Goal: Information Seeking & Learning: Compare options

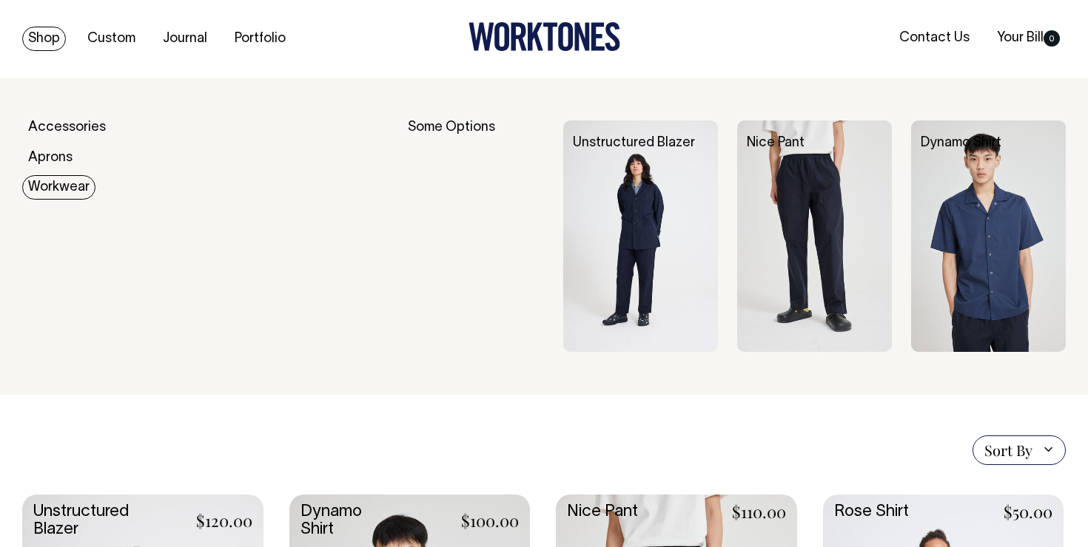
click at [70, 188] on link "Workwear" at bounding box center [58, 187] width 73 height 24
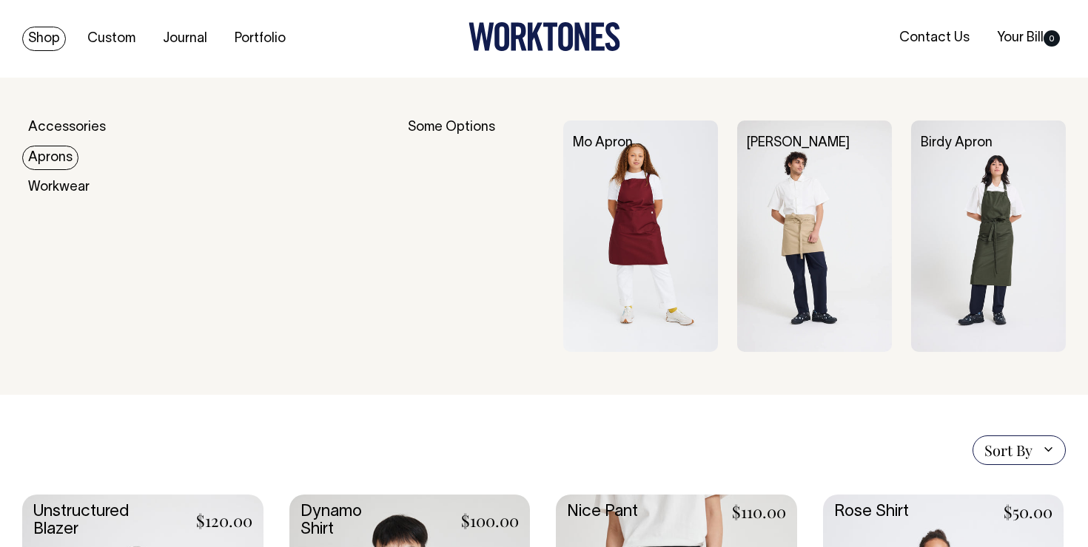
click at [67, 153] on link "Aprons" at bounding box center [50, 158] width 56 height 24
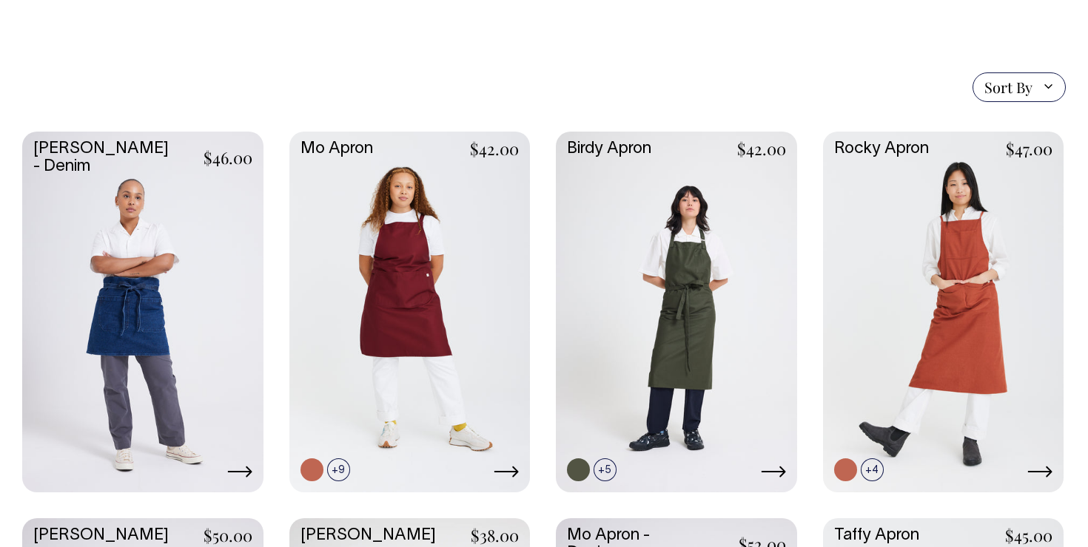
click at [542, 257] on div "[PERSON_NAME] - Denim $46.00" at bounding box center [543, 506] width 1043 height 749
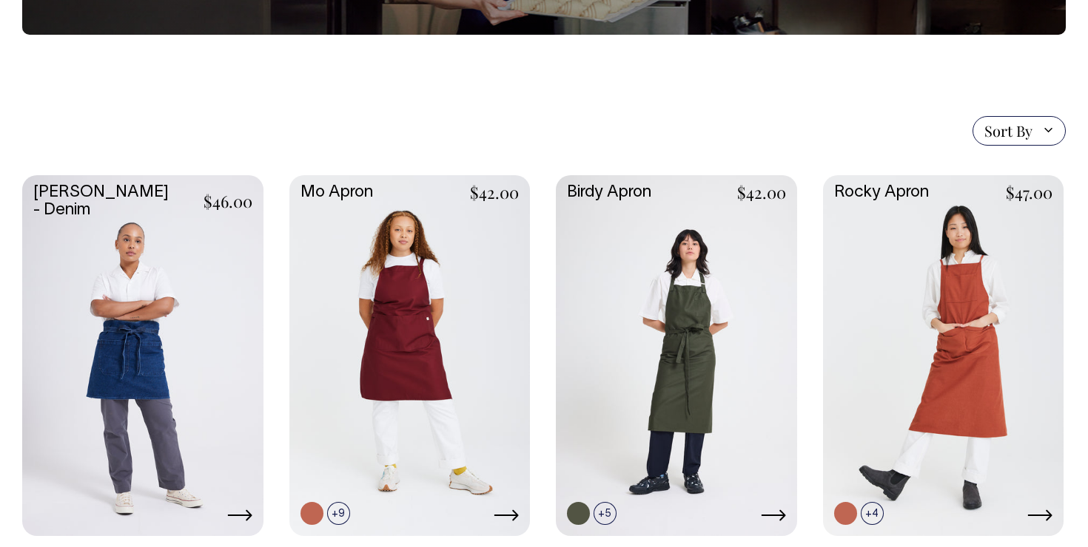
scroll to position [280, 0]
click at [542, 257] on div "Bobby Apron - Denim $46.00" at bounding box center [543, 549] width 1043 height 749
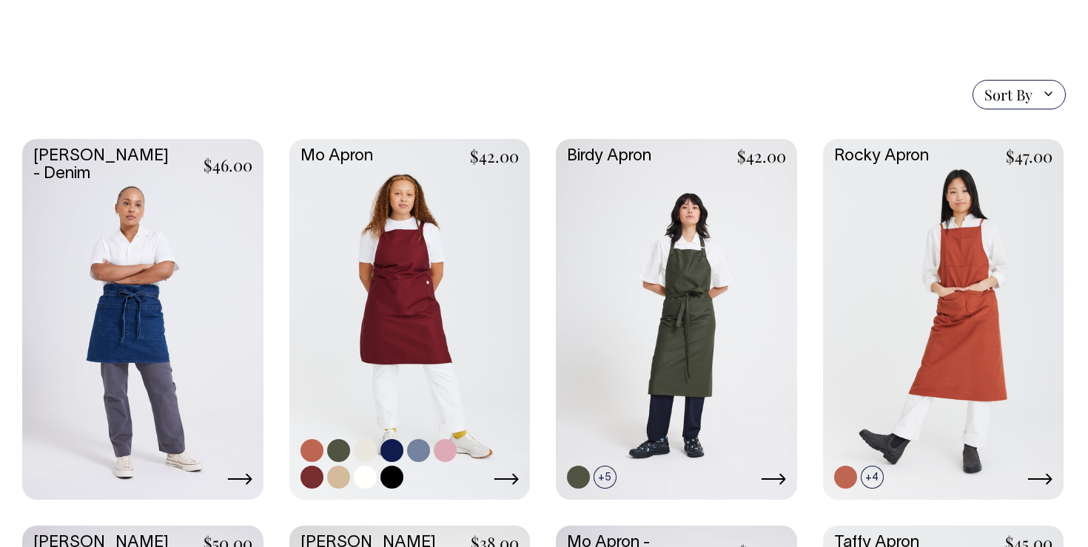
scroll to position [316, 0]
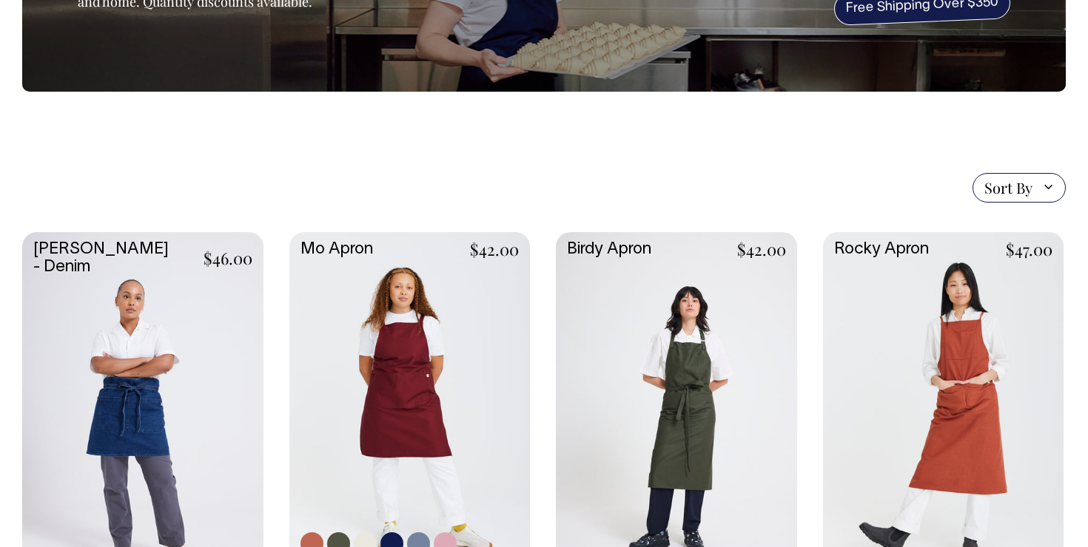
click at [462, 399] on link at bounding box center [409, 411] width 241 height 358
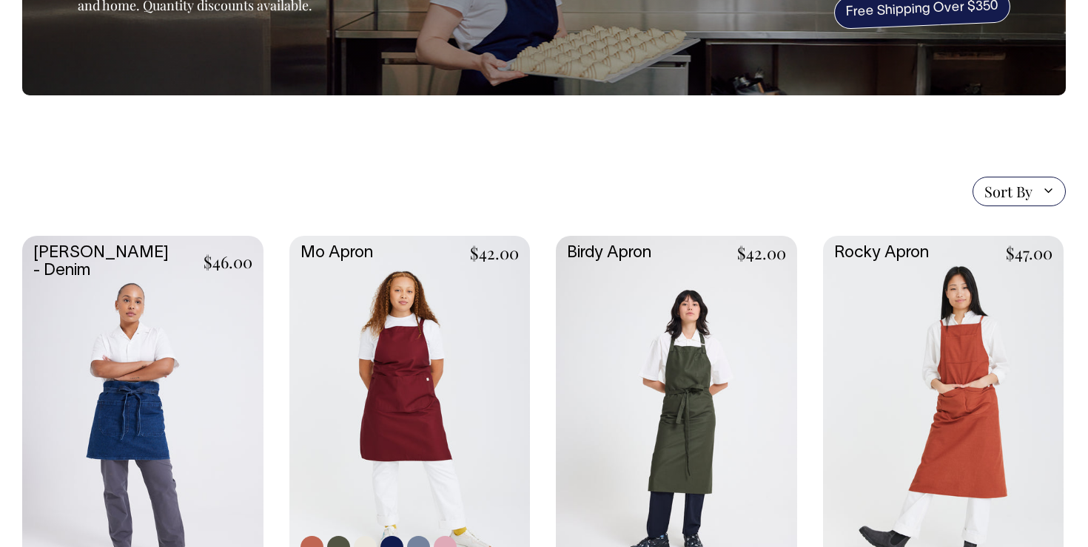
scroll to position [217, 0]
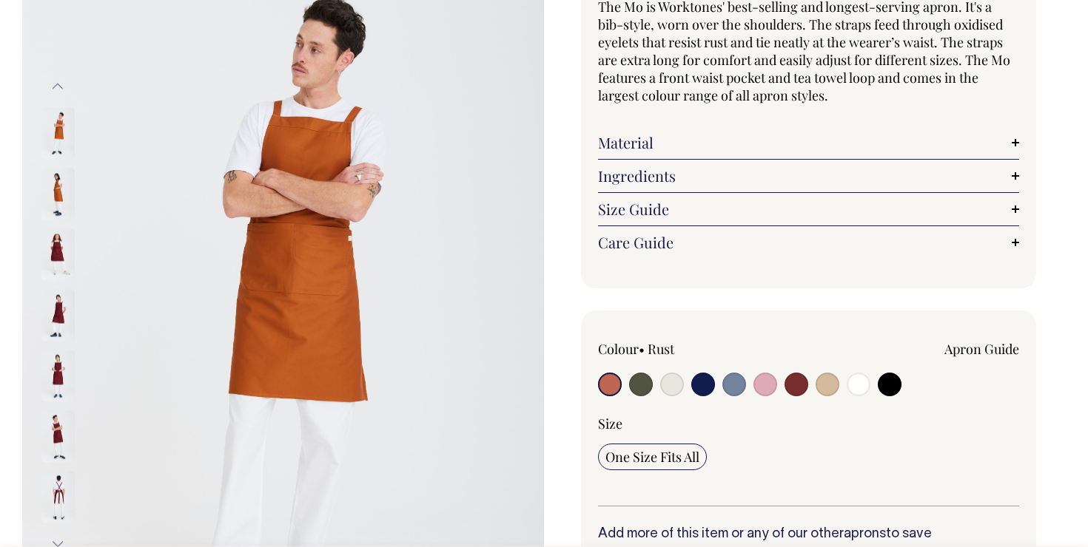
scroll to position [154, 0]
click at [832, 390] on input "radio" at bounding box center [827, 384] width 24 height 24
radio input "true"
select select "Khaki"
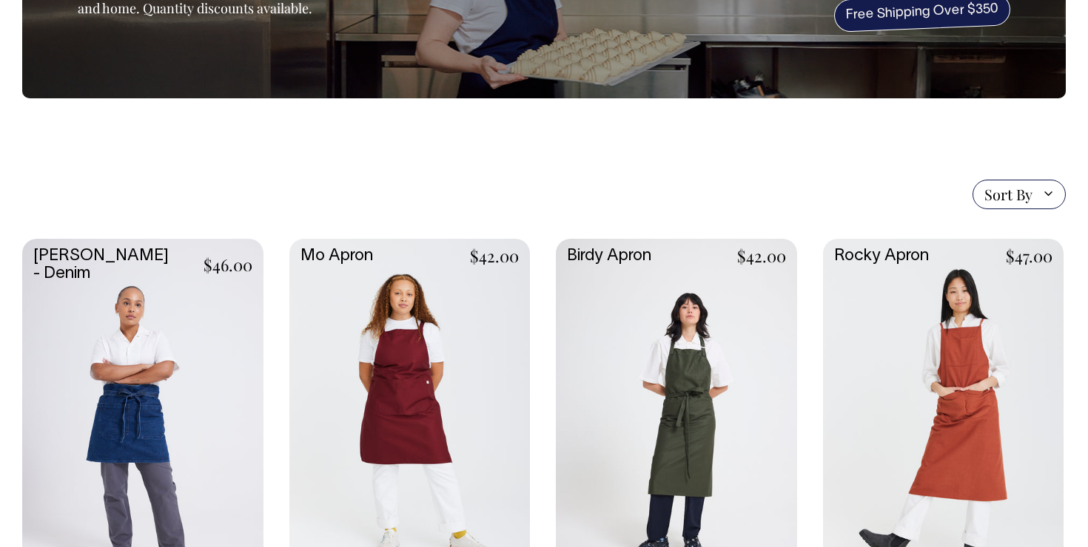
click at [690, 384] on link at bounding box center [676, 418] width 241 height 358
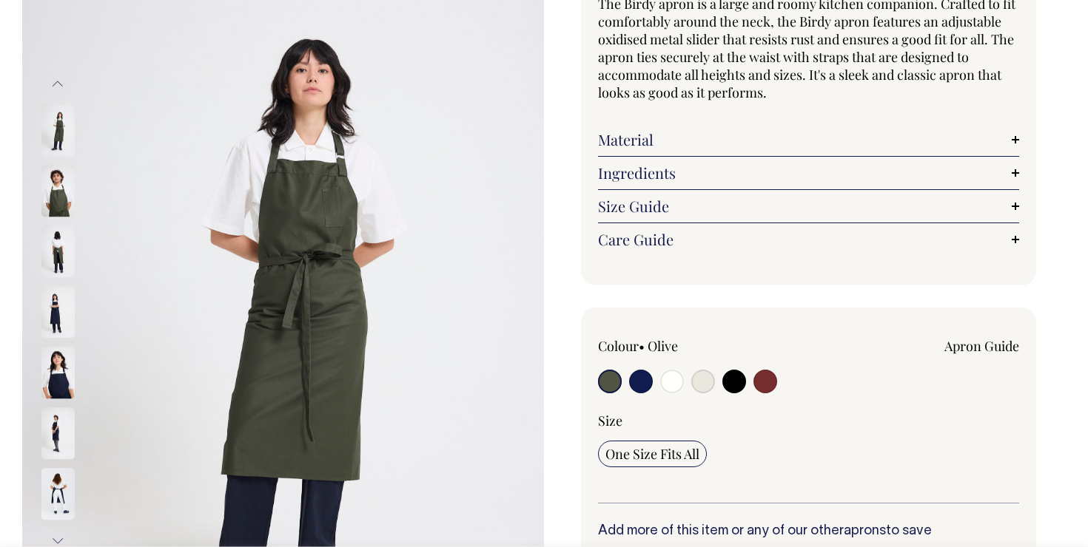
click at [765, 391] on input "radio" at bounding box center [765, 382] width 24 height 24
radio input "true"
select select "Burgundy"
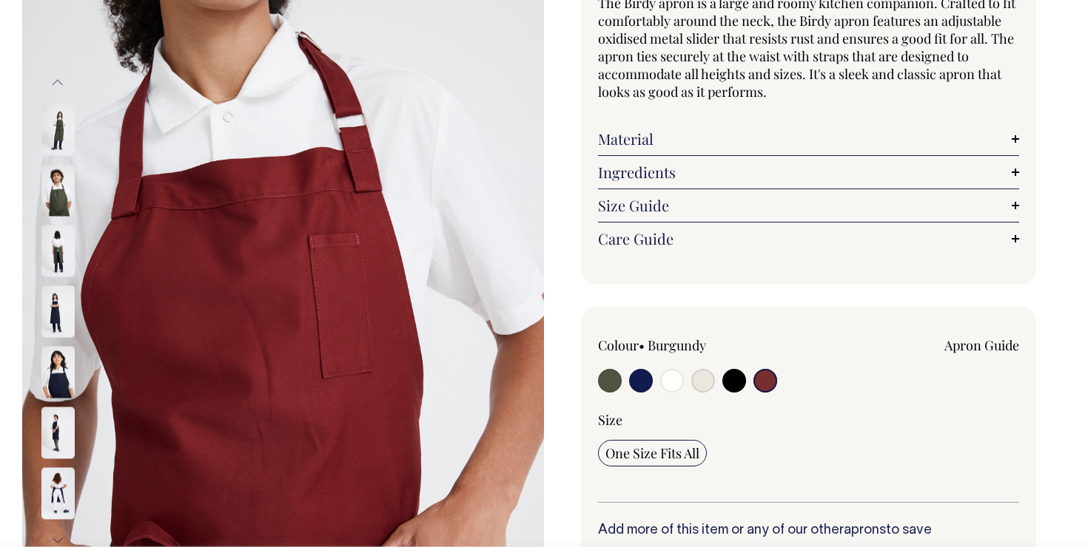
scroll to position [158, 0]
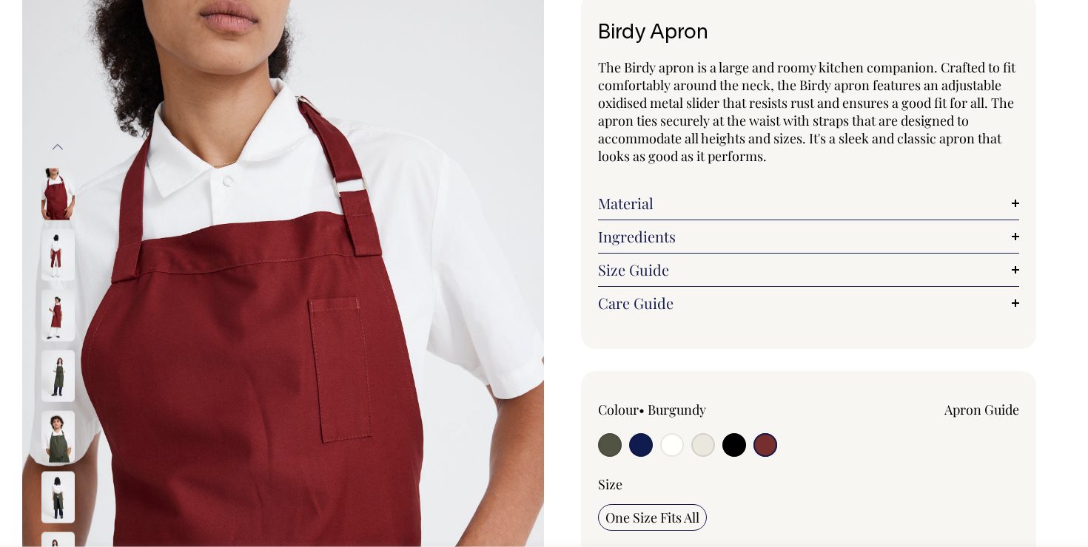
click at [700, 445] on input "radio" at bounding box center [703, 446] width 24 height 24
radio input "true"
select select "Natural"
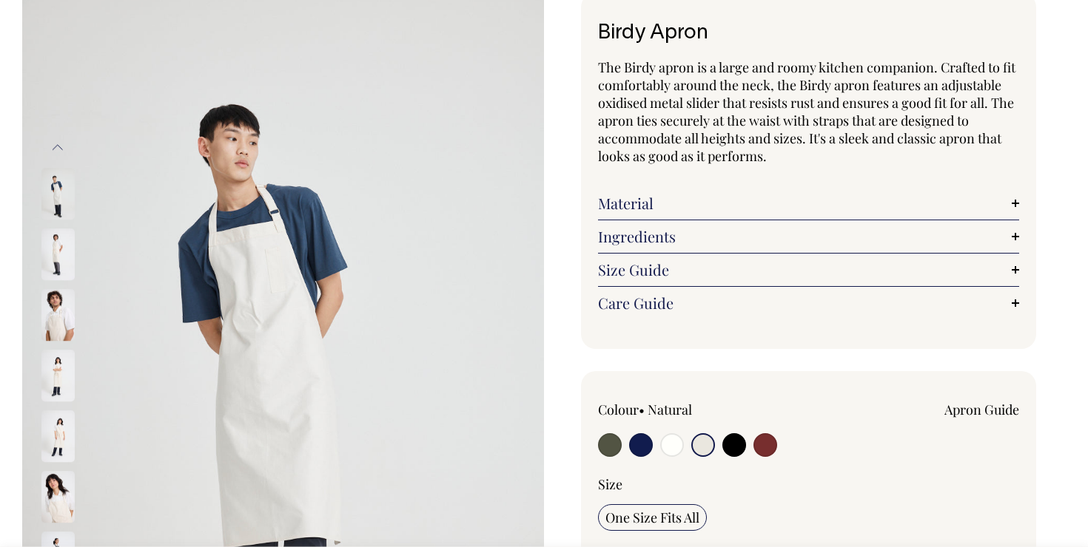
click at [670, 445] on input "radio" at bounding box center [672, 446] width 24 height 24
radio input "true"
select select "Off-White"
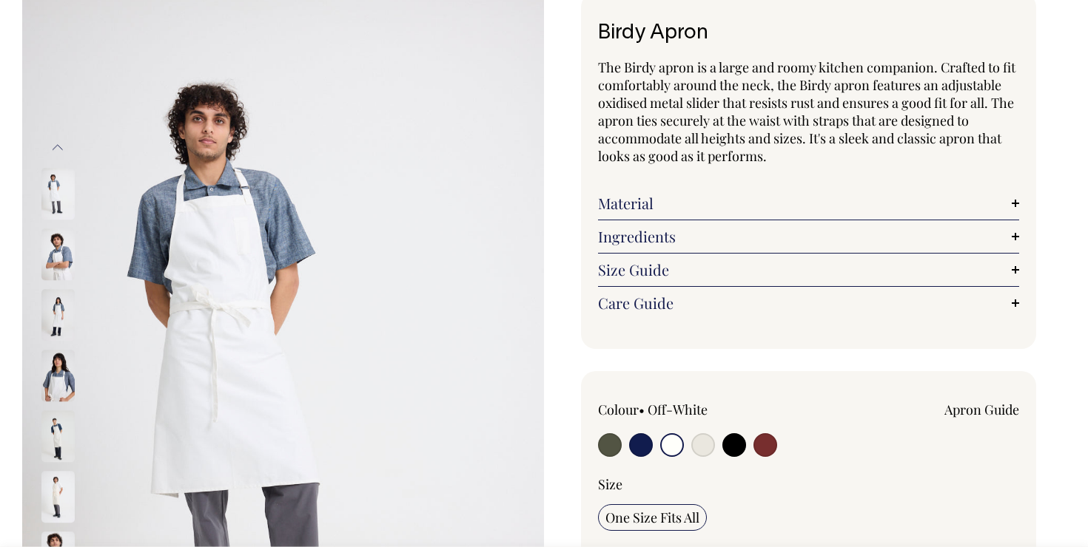
click at [641, 444] on input "radio" at bounding box center [641, 446] width 24 height 24
radio input "true"
select select "Dark Navy"
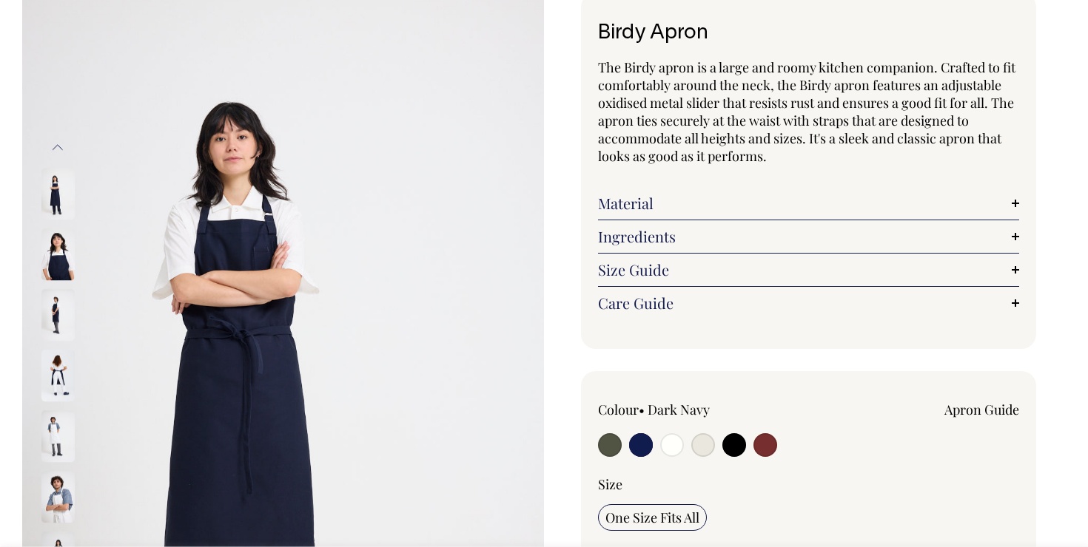
click at [619, 448] on input "radio" at bounding box center [610, 446] width 24 height 24
radio input "true"
select select "Olive"
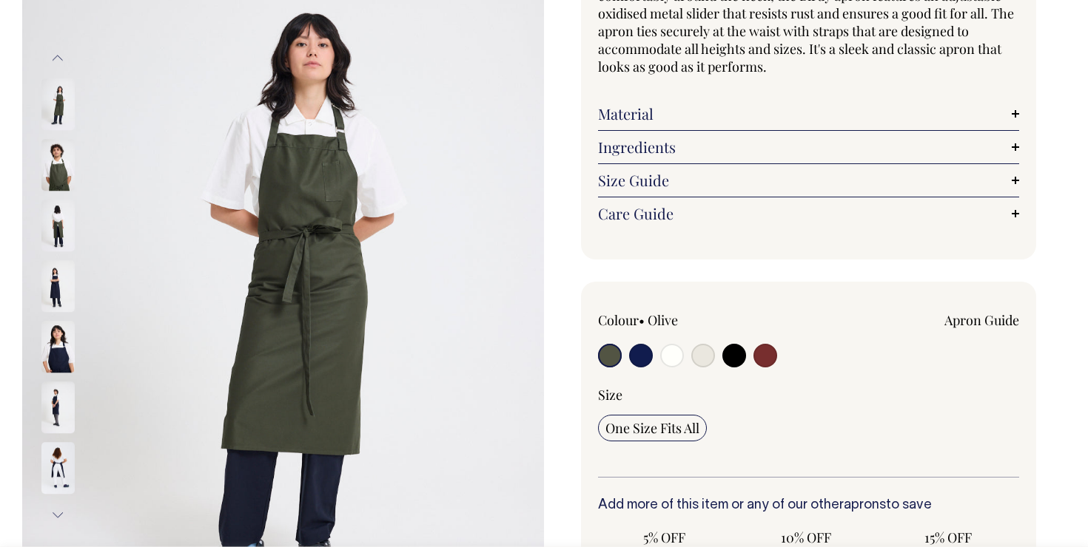
scroll to position [183, 0]
click at [764, 357] on input "radio" at bounding box center [765, 355] width 24 height 24
radio input "true"
select select "Burgundy"
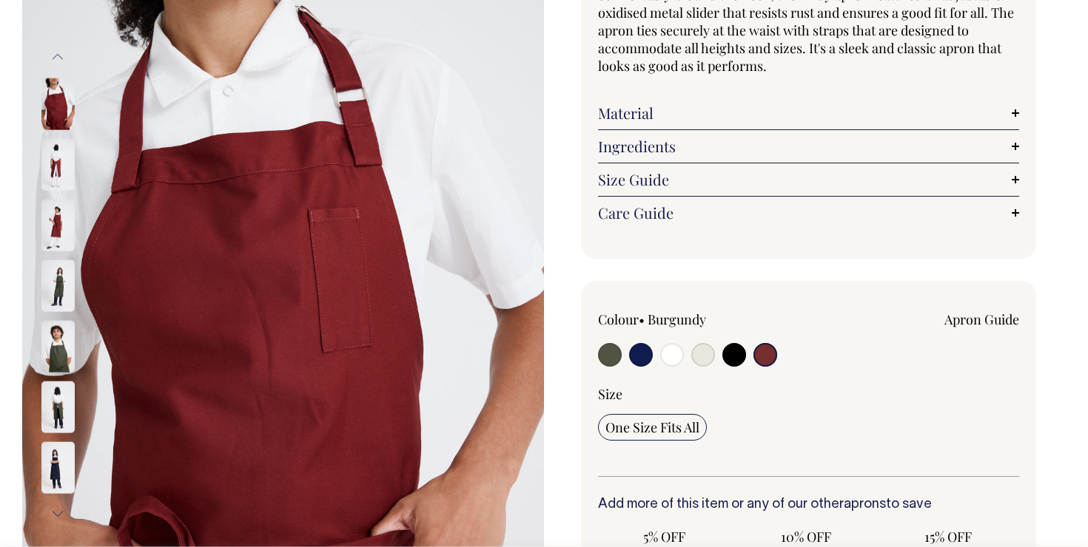
click at [618, 354] on input "radio" at bounding box center [610, 355] width 24 height 24
radio input "true"
select select "Olive"
